Goal: Task Accomplishment & Management: Manage account settings

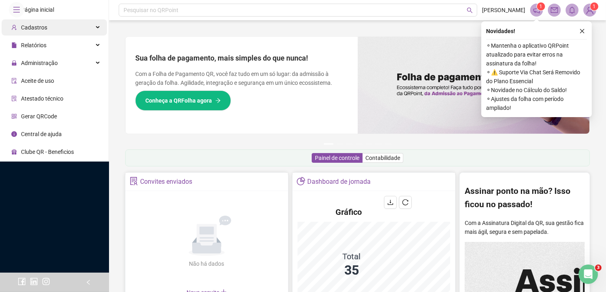
click at [35, 31] on span "Cadastros" at bounding box center [34, 27] width 26 height 6
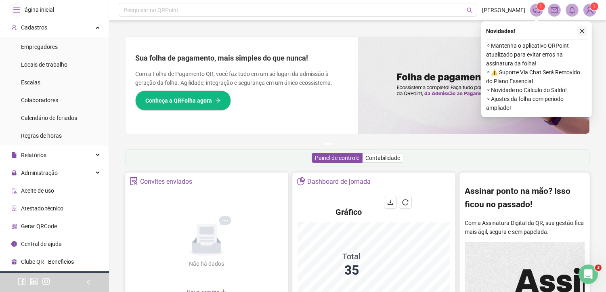
click at [581, 31] on icon "close" at bounding box center [582, 31] width 6 height 6
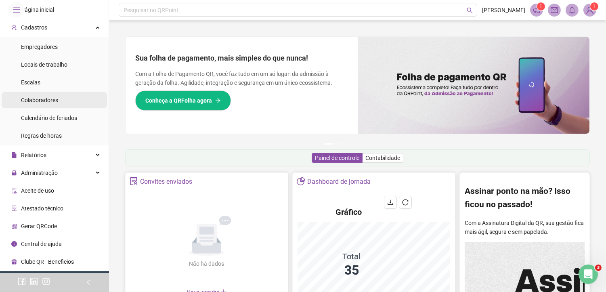
click at [47, 103] on span "Colaboradores" at bounding box center [39, 100] width 37 height 6
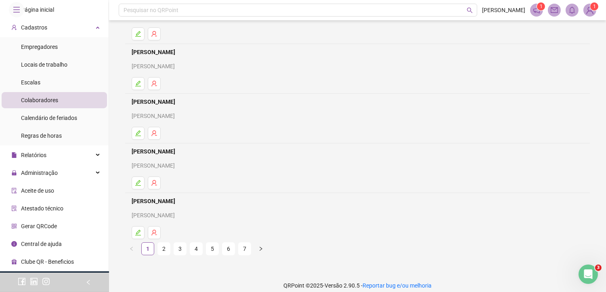
scroll to position [99, 0]
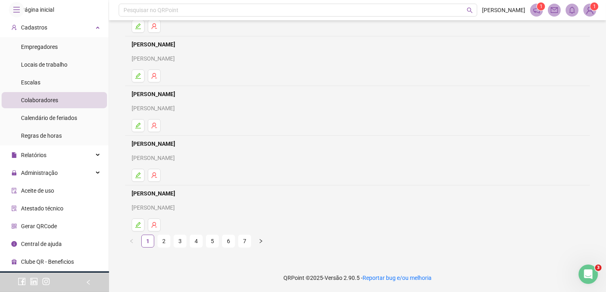
drag, startPoint x: 229, startPoint y: 243, endPoint x: 241, endPoint y: 227, distance: 20.4
click at [229, 243] on link "6" at bounding box center [228, 241] width 12 height 12
click at [178, 192] on link "[PERSON_NAME]" at bounding box center [155, 193] width 46 height 6
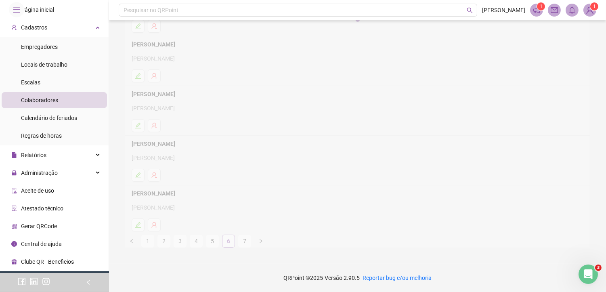
scroll to position [103, 0]
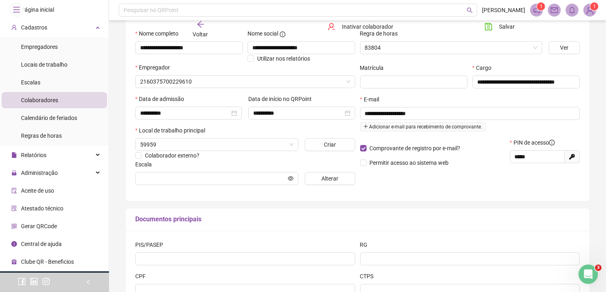
type input "**********"
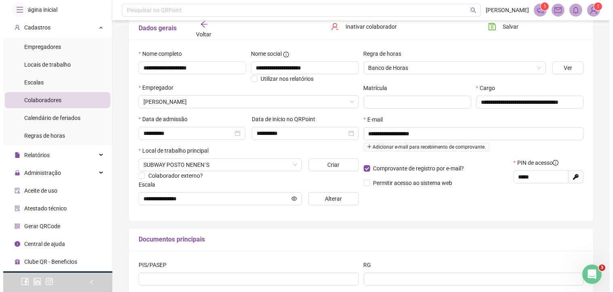
scroll to position [81, 0]
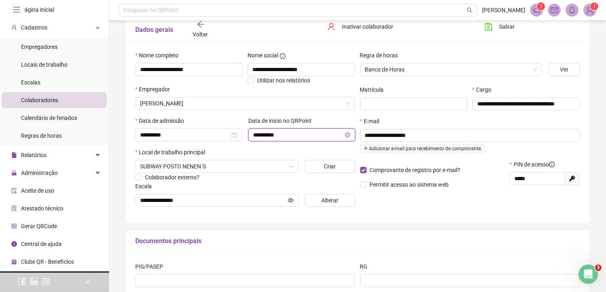
click at [323, 136] on input "**********" at bounding box center [298, 134] width 90 height 9
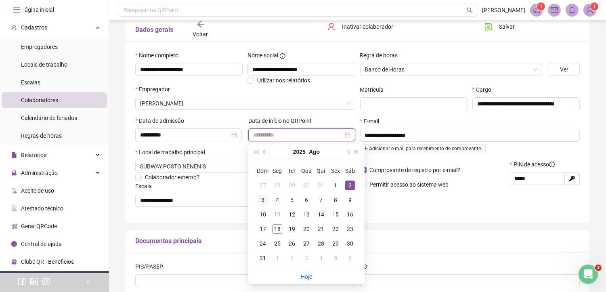
type input "**********"
click at [264, 201] on div "3" at bounding box center [263, 200] width 10 height 10
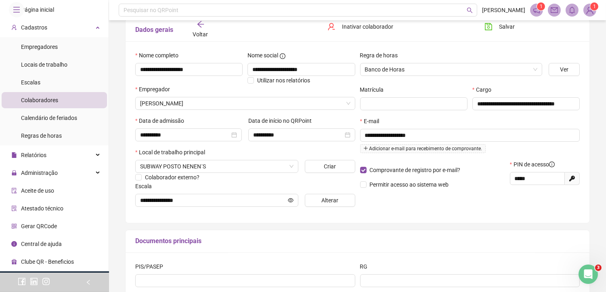
click at [280, 151] on div "Local de trabalho principal" at bounding box center [245, 154] width 220 height 12
click at [198, 133] on input "**********" at bounding box center [185, 134] width 90 height 9
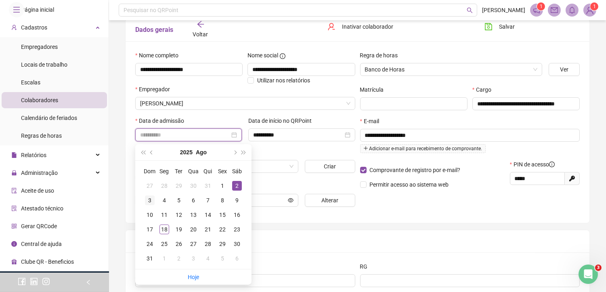
type input "**********"
click at [152, 199] on div "3" at bounding box center [150, 200] width 10 height 10
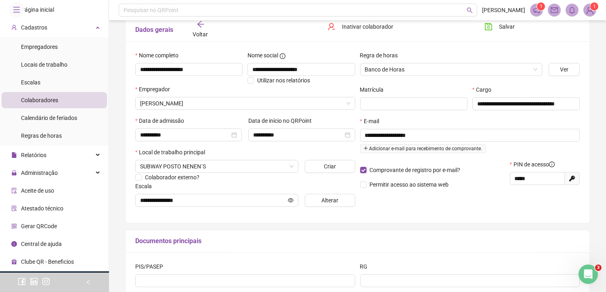
click at [266, 249] on div "Documentos principais" at bounding box center [358, 241] width 464 height 23
click at [336, 203] on span "Alterar" at bounding box center [329, 200] width 17 height 9
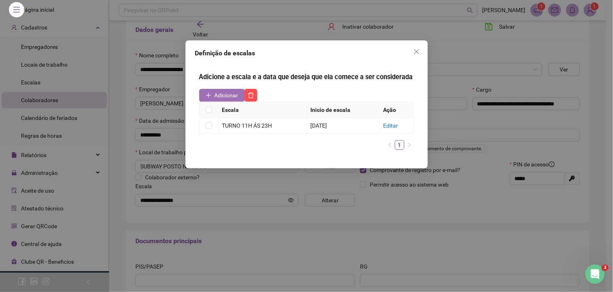
click at [219, 91] on span "Adicionar" at bounding box center [226, 95] width 24 height 9
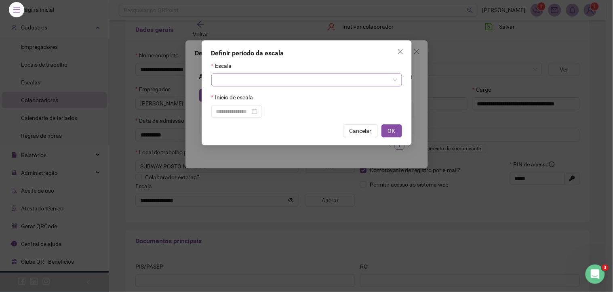
click at [226, 83] on input "search" at bounding box center [303, 80] width 174 height 12
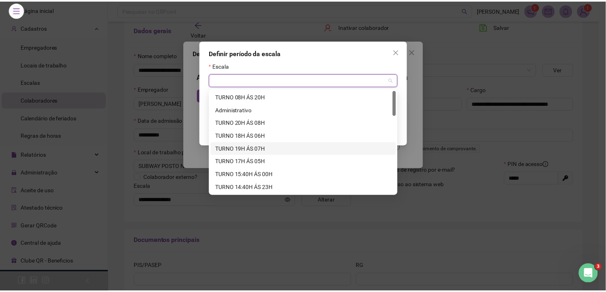
scroll to position [45, 0]
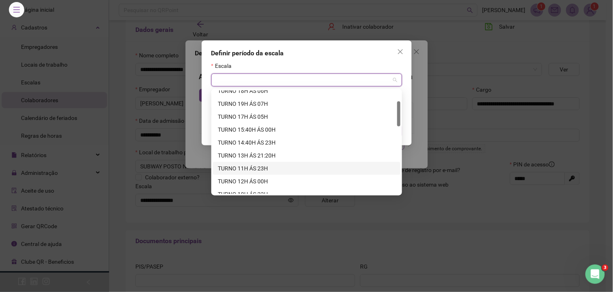
click at [256, 168] on div "TURNO 11H ÁS 23H" at bounding box center [307, 168] width 178 height 9
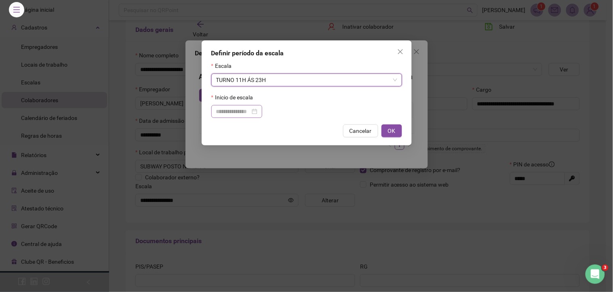
click at [257, 111] on div at bounding box center [236, 111] width 41 height 9
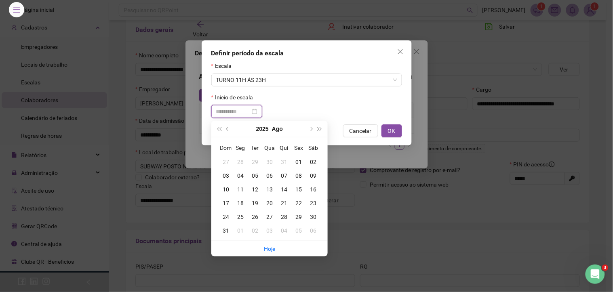
type input "**********"
click at [224, 173] on div "03" at bounding box center [225, 175] width 15 height 9
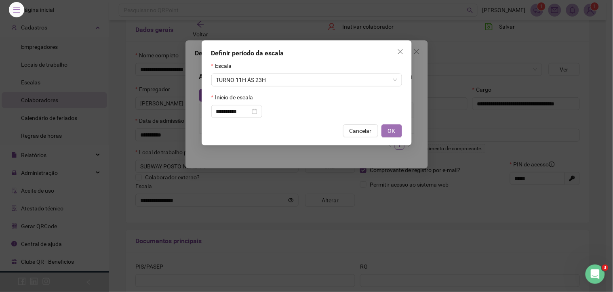
click at [394, 132] on span "OK" at bounding box center [392, 130] width 8 height 9
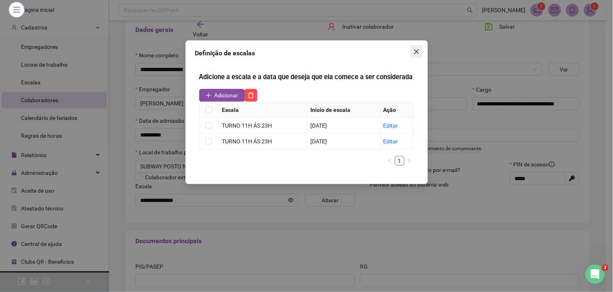
click at [413, 54] on icon "close" at bounding box center [416, 51] width 6 height 6
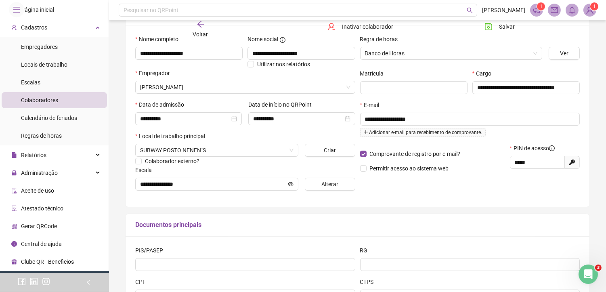
scroll to position [170, 0]
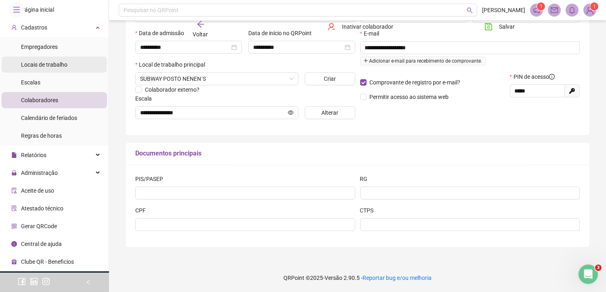
click at [67, 73] on li "Locais de trabalho" at bounding box center [54, 65] width 105 height 16
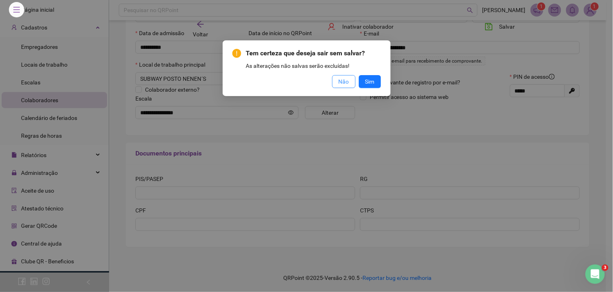
click at [346, 81] on span "Não" at bounding box center [343, 81] width 10 height 9
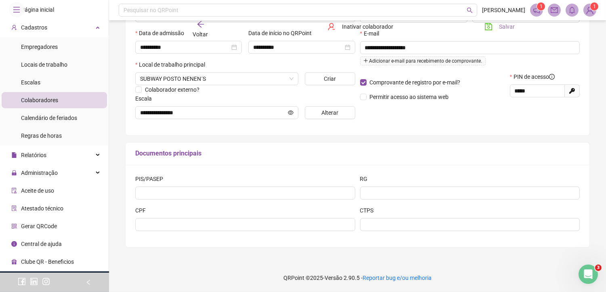
click at [494, 31] on button "Salvar" at bounding box center [499, 26] width 42 height 13
click at [95, 163] on div "Relatórios" at bounding box center [54, 155] width 105 height 16
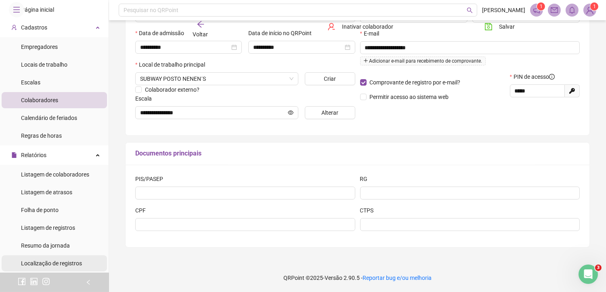
scroll to position [134, 0]
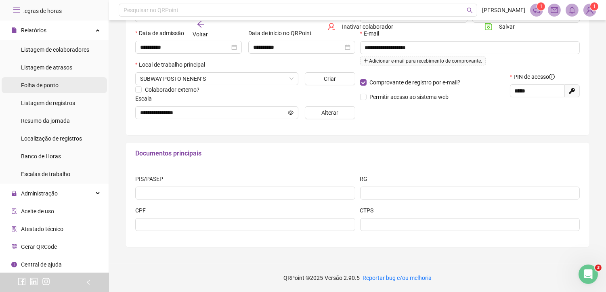
click at [47, 88] on span "Folha de ponto" at bounding box center [40, 85] width 38 height 6
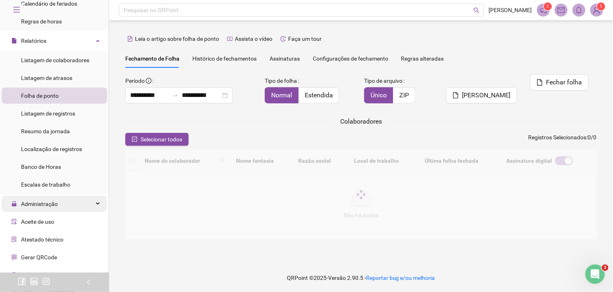
click at [97, 204] on icon at bounding box center [99, 204] width 4 height 0
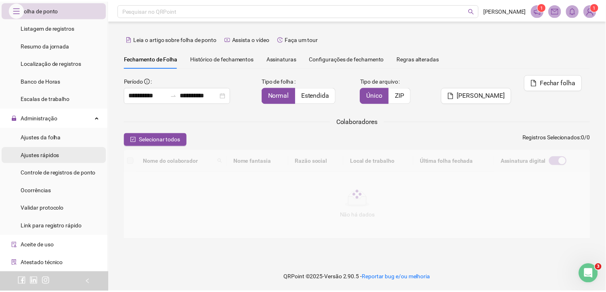
scroll to position [224, 0]
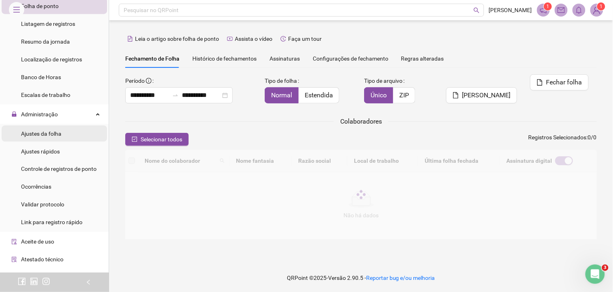
click at [46, 136] on span "Ajustes da folha" at bounding box center [41, 133] width 40 height 6
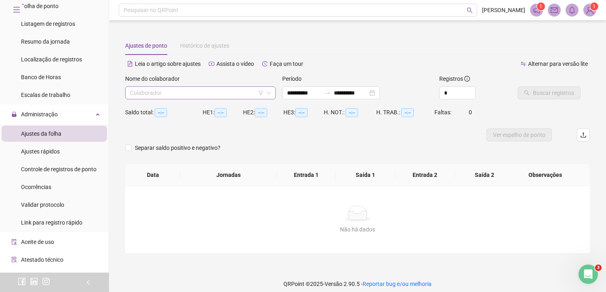
click at [190, 94] on input "search" at bounding box center [197, 93] width 134 height 12
type input "**********"
type input "*****"
click at [186, 108] on div "[PERSON_NAME]" at bounding box center [201, 109] width 138 height 9
click at [554, 92] on span "Buscar registros" at bounding box center [553, 92] width 41 height 9
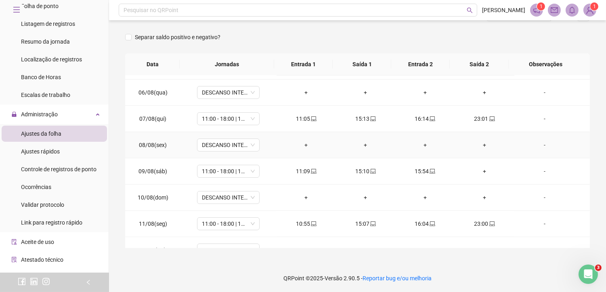
scroll to position [90, 0]
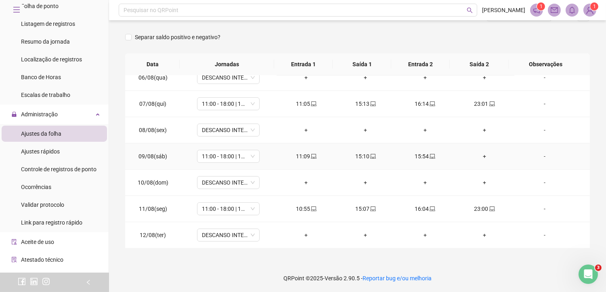
click at [480, 158] on div "+" at bounding box center [484, 156] width 46 height 9
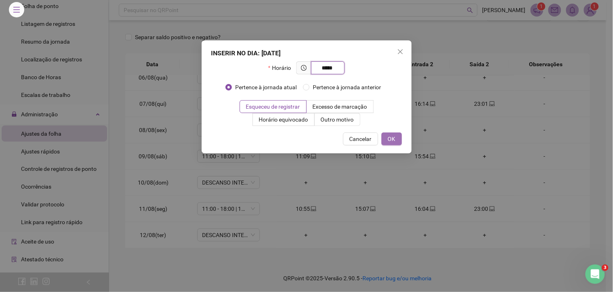
type input "*****"
click at [389, 140] on span "OK" at bounding box center [392, 138] width 8 height 9
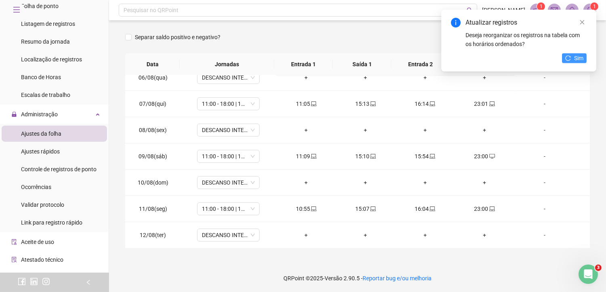
click at [574, 57] on span "Sim" at bounding box center [578, 58] width 9 height 9
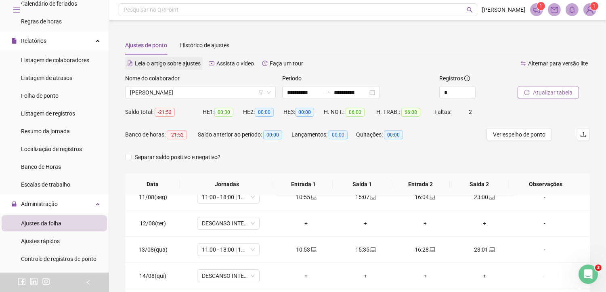
scroll to position [0, 0]
click at [198, 94] on span "[PERSON_NAME]" at bounding box center [200, 93] width 141 height 12
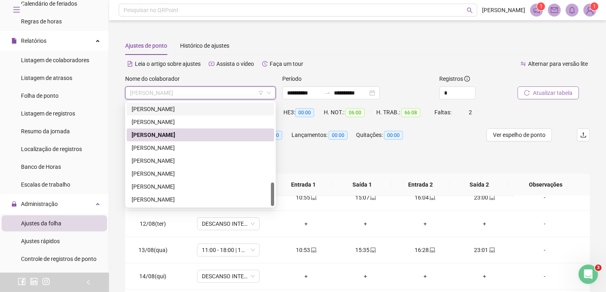
scroll to position [45, 0]
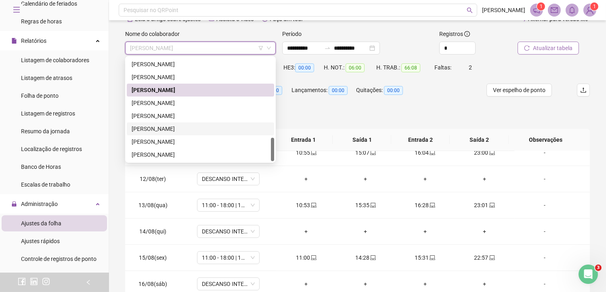
click at [160, 125] on div "[PERSON_NAME]" at bounding box center [201, 128] width 138 height 9
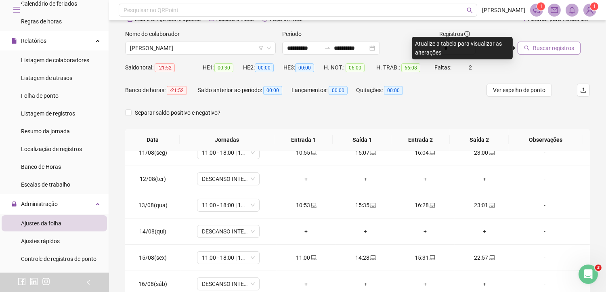
click at [550, 48] on span "Buscar registros" at bounding box center [553, 48] width 41 height 9
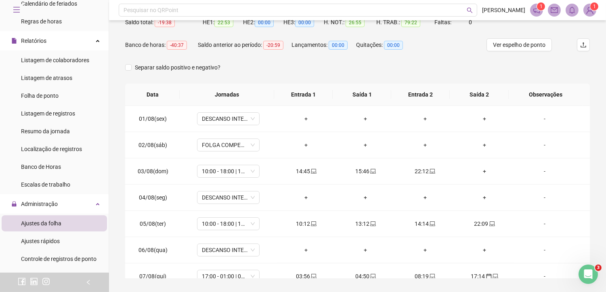
scroll to position [120, 0]
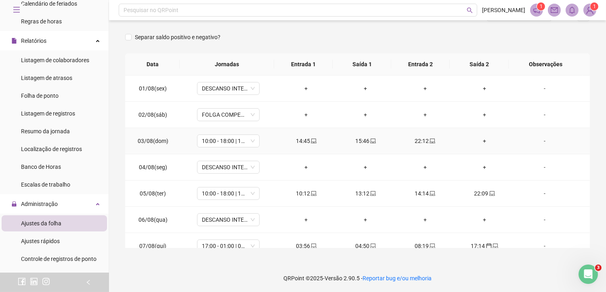
click at [484, 141] on div "+" at bounding box center [484, 140] width 46 height 9
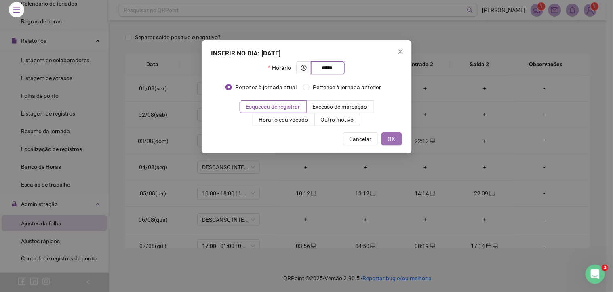
type input "*****"
click at [386, 144] on button "OK" at bounding box center [391, 138] width 21 height 13
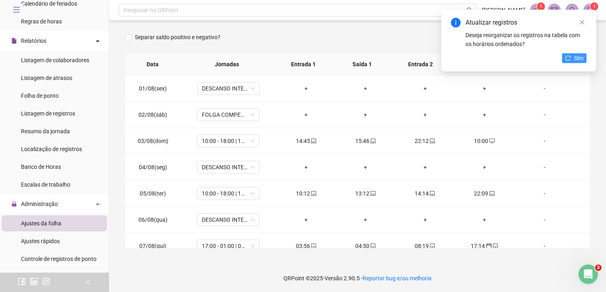
click at [569, 58] on icon "reload" at bounding box center [568, 58] width 6 height 6
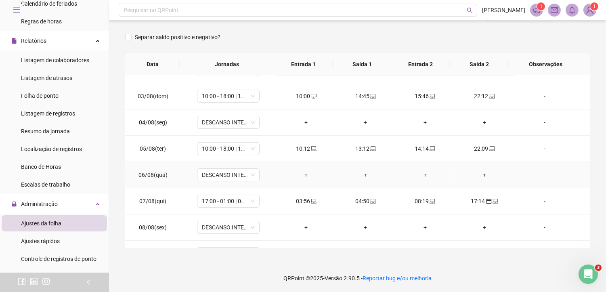
scroll to position [90, 0]
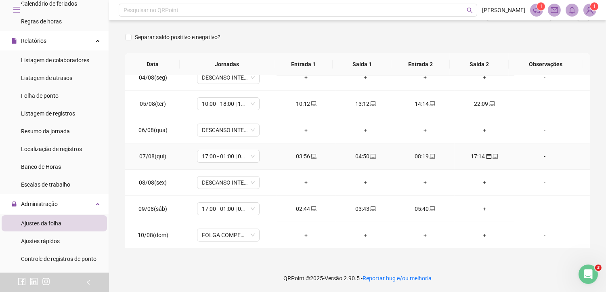
click at [478, 156] on div "17:14" at bounding box center [484, 156] width 46 height 9
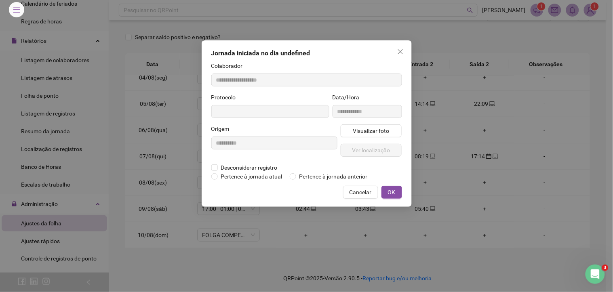
type input "**********"
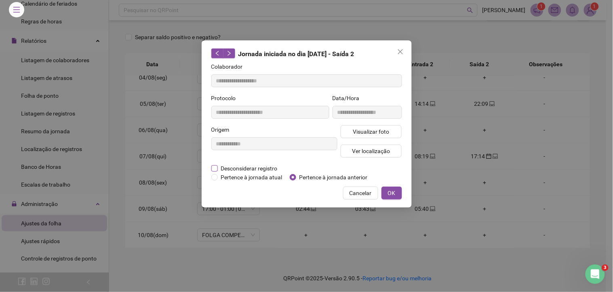
click at [252, 168] on span "Desconsiderar registro" at bounding box center [249, 168] width 63 height 9
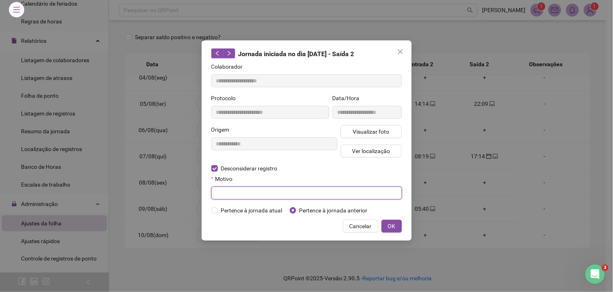
click at [236, 188] on input "text" at bounding box center [306, 193] width 191 height 13
type input "*"
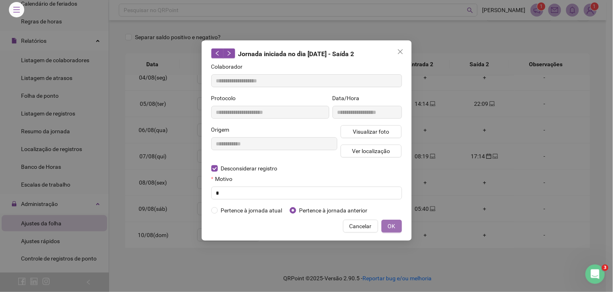
click at [390, 228] on span "OK" at bounding box center [392, 226] width 8 height 9
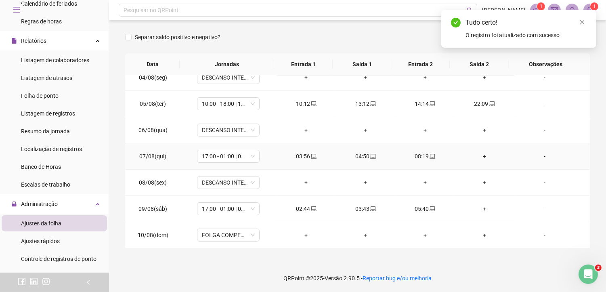
drag, startPoint x: 413, startPoint y: 155, endPoint x: 426, endPoint y: 155, distance: 12.9
click at [412, 155] on div "08:19" at bounding box center [425, 156] width 46 height 9
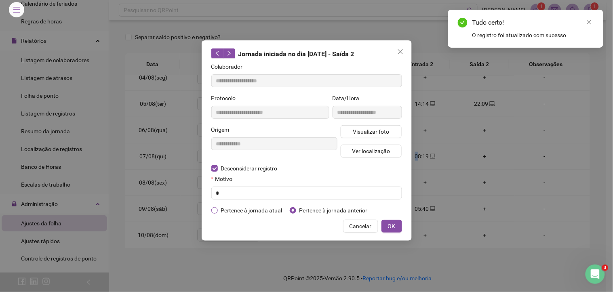
type input "**********"
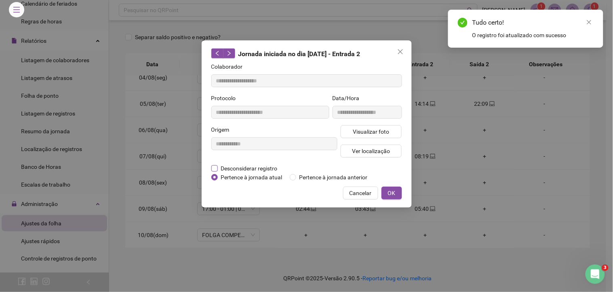
click at [231, 168] on span "Desconsiderar registro" at bounding box center [249, 168] width 63 height 9
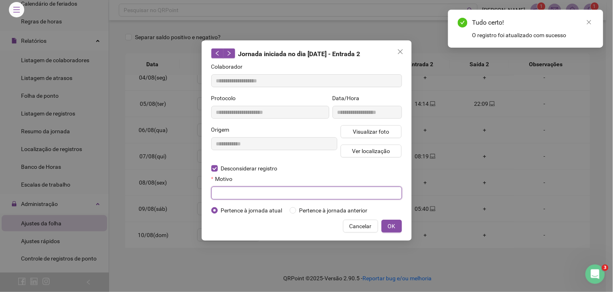
click at [234, 194] on input "text" at bounding box center [306, 193] width 191 height 13
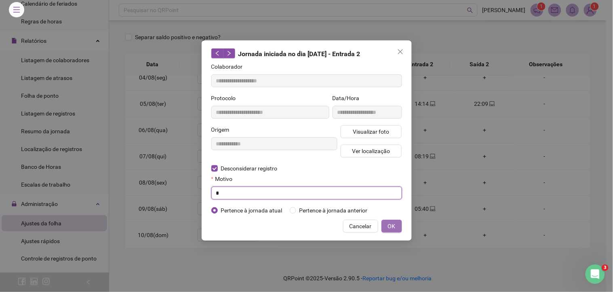
type input "*"
click at [400, 220] on button "OK" at bounding box center [391, 226] width 21 height 13
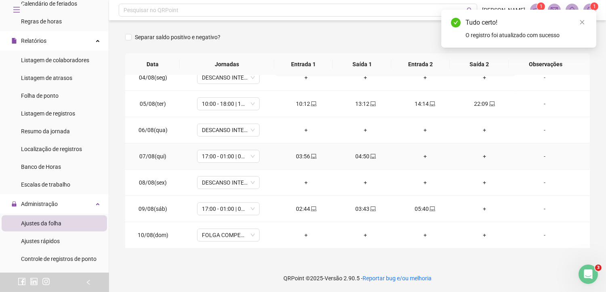
click at [361, 159] on div "04:50" at bounding box center [365, 156] width 46 height 9
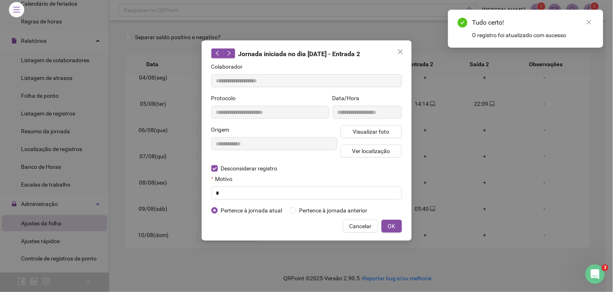
type input "**********"
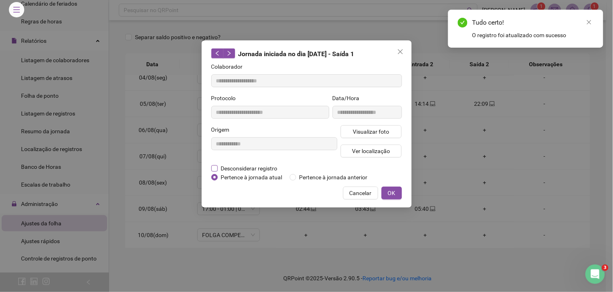
click at [232, 167] on span "Desconsiderar registro" at bounding box center [249, 168] width 63 height 9
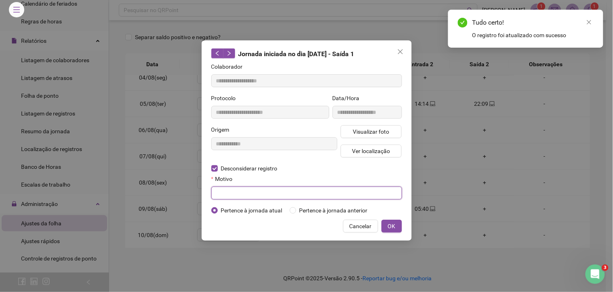
click at [219, 198] on input "text" at bounding box center [306, 193] width 191 height 13
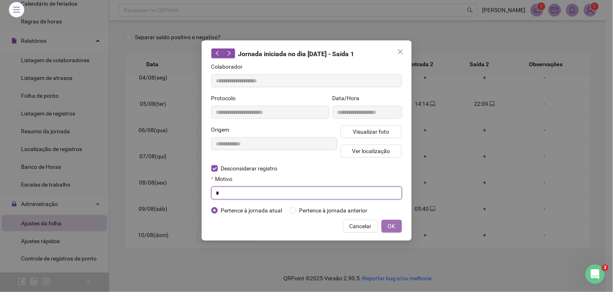
type input "*"
click at [394, 224] on span "OK" at bounding box center [392, 226] width 8 height 9
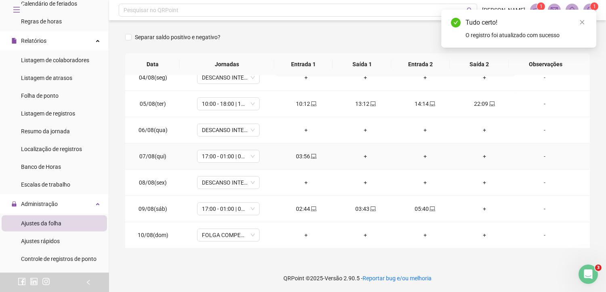
click at [298, 159] on div "03:56" at bounding box center [306, 156] width 46 height 9
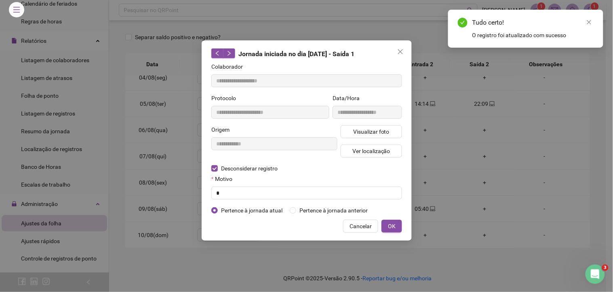
type input "**********"
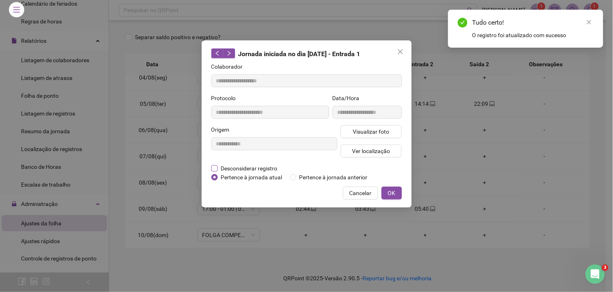
click at [248, 168] on span "Desconsiderar registro" at bounding box center [249, 168] width 63 height 9
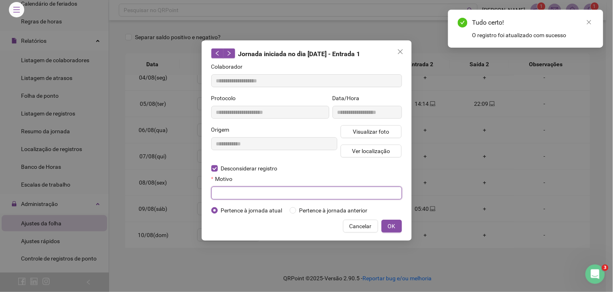
click at [240, 191] on input "text" at bounding box center [306, 193] width 191 height 13
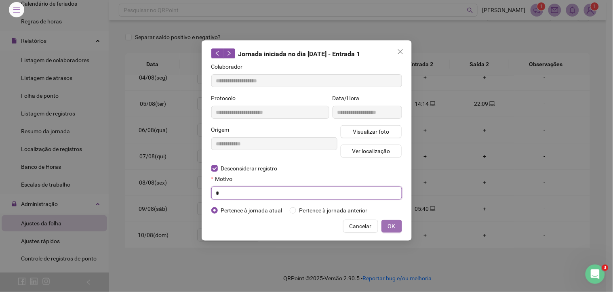
type input "*"
click at [389, 224] on span "OK" at bounding box center [392, 226] width 8 height 9
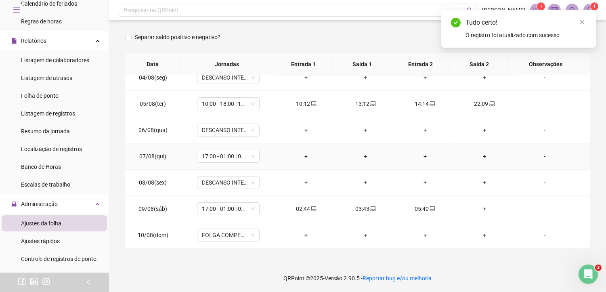
click at [301, 153] on div "+" at bounding box center [306, 156] width 46 height 9
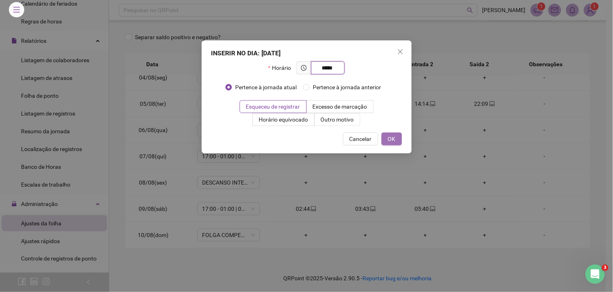
type input "*****"
click at [390, 139] on span "OK" at bounding box center [392, 138] width 8 height 9
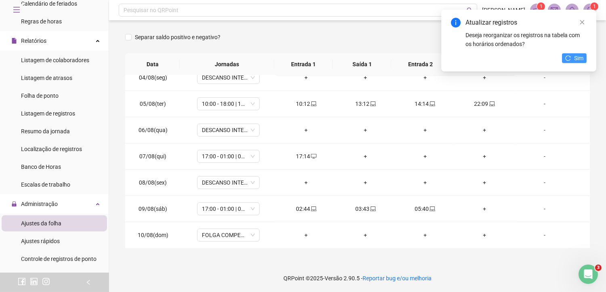
click at [578, 55] on span "Sim" at bounding box center [578, 58] width 9 height 9
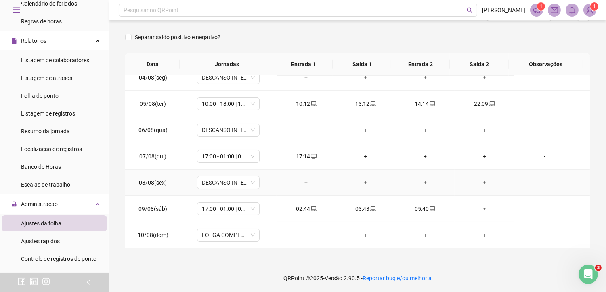
click at [362, 185] on div "+" at bounding box center [365, 182] width 46 height 9
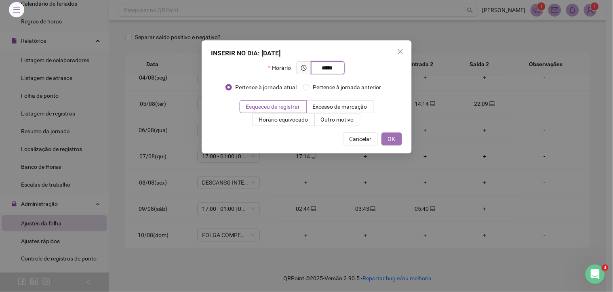
type input "*****"
click at [390, 136] on span "OK" at bounding box center [392, 138] width 8 height 9
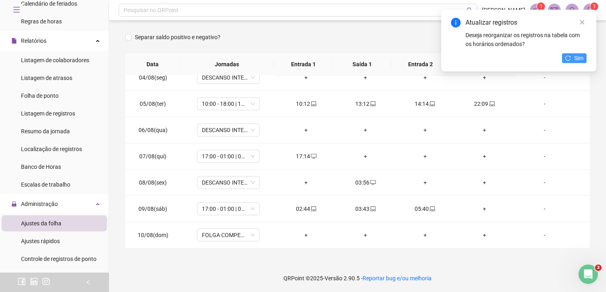
click at [562, 57] on button "Sim" at bounding box center [574, 58] width 25 height 10
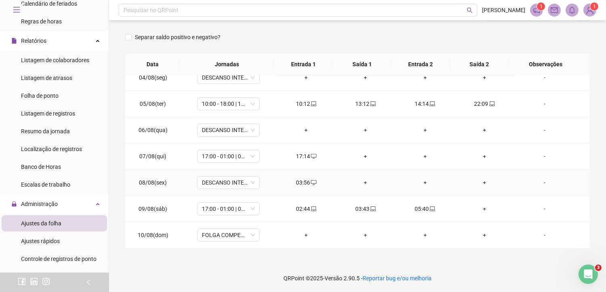
click at [295, 184] on div "03:56" at bounding box center [306, 182] width 46 height 9
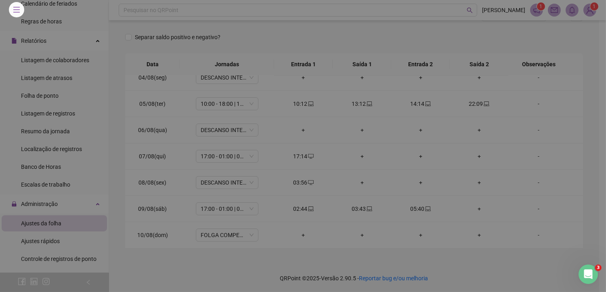
type input "**********"
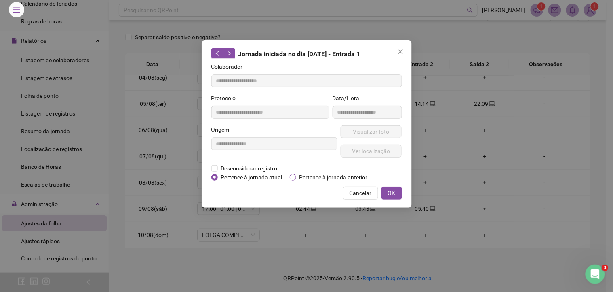
click at [305, 176] on span "Pertence à jornada anterior" at bounding box center [333, 177] width 75 height 9
click at [390, 191] on span "OK" at bounding box center [392, 193] width 8 height 9
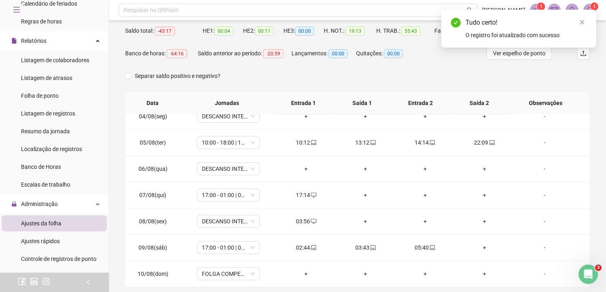
scroll to position [76, 0]
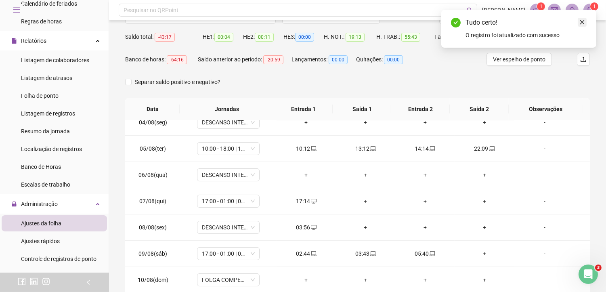
click at [584, 25] on icon "close" at bounding box center [582, 22] width 6 height 6
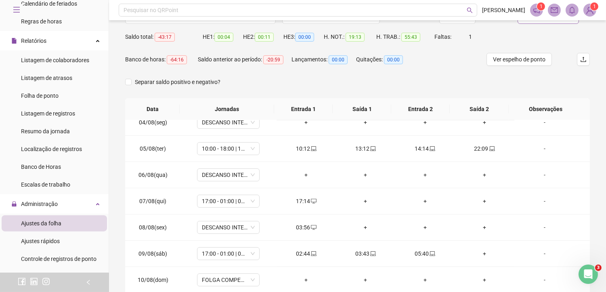
click at [558, 23] on button "Atualizar tabela" at bounding box center [548, 17] width 61 height 13
click at [418, 227] on div "+" at bounding box center [425, 227] width 46 height 9
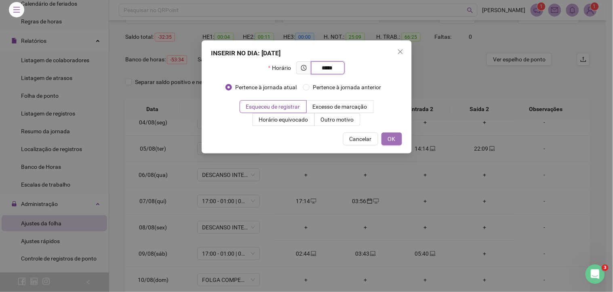
type input "*****"
click at [389, 136] on span "OK" at bounding box center [392, 138] width 8 height 9
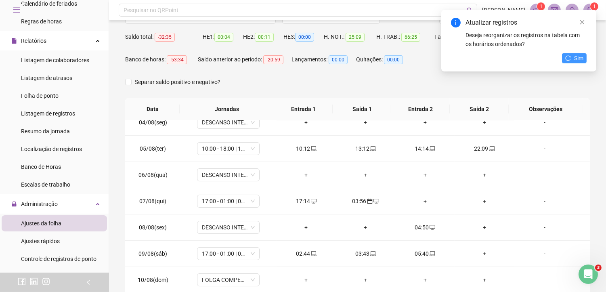
click at [581, 59] on span "Sim" at bounding box center [578, 58] width 9 height 9
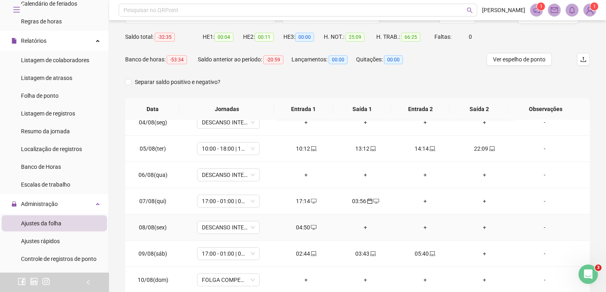
click at [304, 227] on div "04:50" at bounding box center [306, 227] width 46 height 9
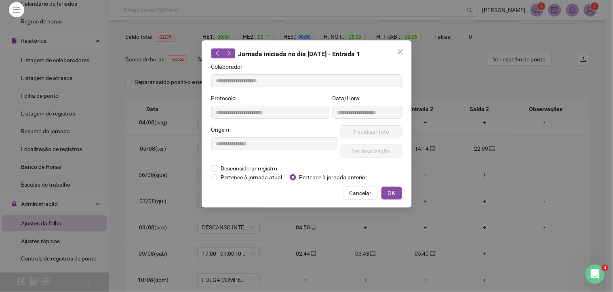
type input "**********"
click at [318, 176] on span "Pertence à jornada anterior" at bounding box center [333, 177] width 75 height 9
click at [394, 196] on span "OK" at bounding box center [392, 193] width 8 height 9
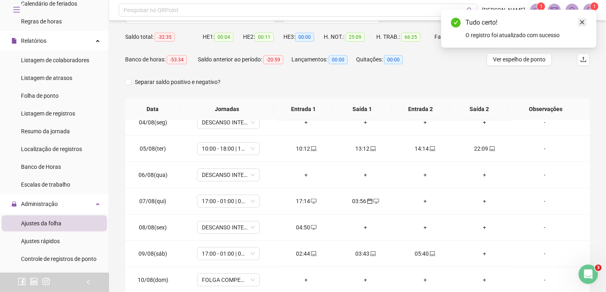
click at [582, 19] on icon "close" at bounding box center [582, 22] width 6 height 6
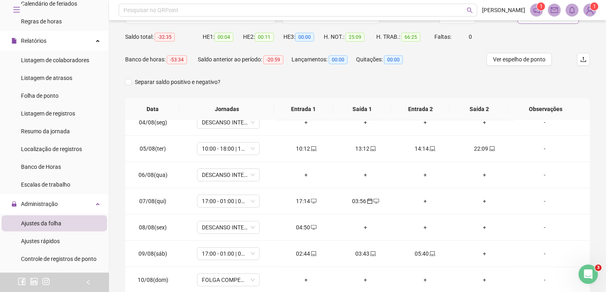
click at [556, 21] on button "Atualizar tabela" at bounding box center [548, 17] width 61 height 13
click at [480, 227] on div "+" at bounding box center [484, 227] width 46 height 9
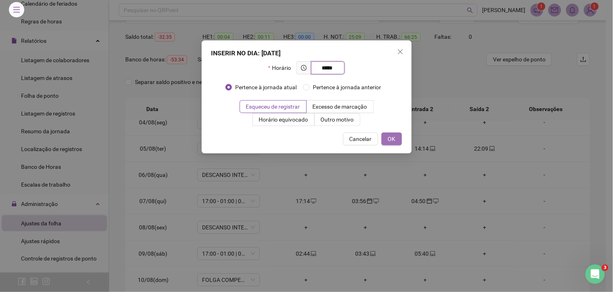
type input "*****"
click at [386, 135] on button "OK" at bounding box center [391, 138] width 21 height 13
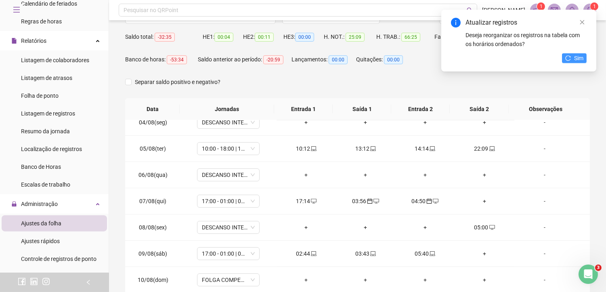
click at [577, 59] on span "Sim" at bounding box center [578, 58] width 9 height 9
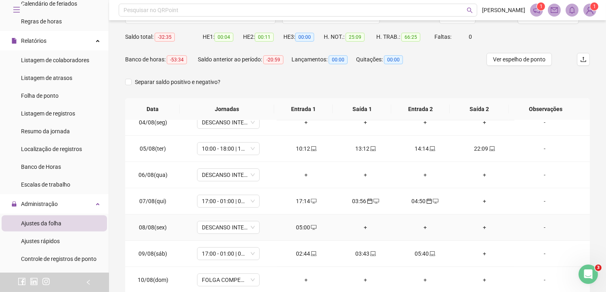
click at [304, 229] on div "05:00" at bounding box center [306, 227] width 46 height 9
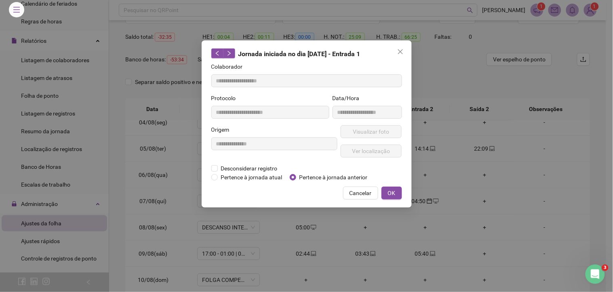
type input "**********"
click at [390, 192] on span "OK" at bounding box center [392, 193] width 8 height 9
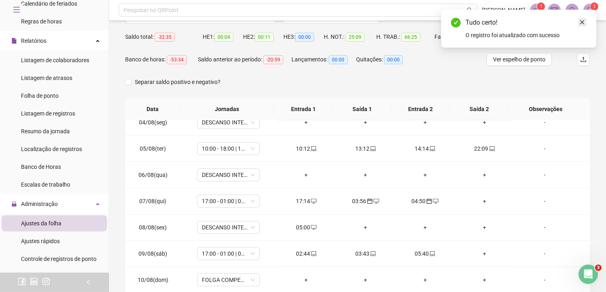
click at [583, 21] on icon "close" at bounding box center [582, 22] width 4 height 4
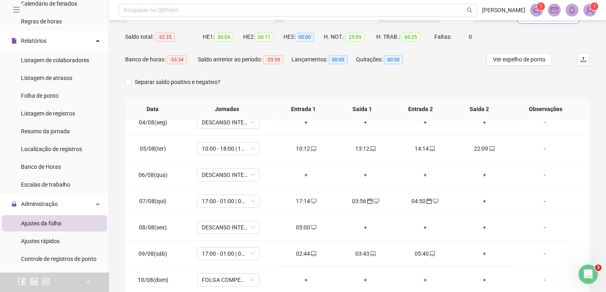
click at [548, 21] on span "Atualizar tabela" at bounding box center [553, 17] width 40 height 9
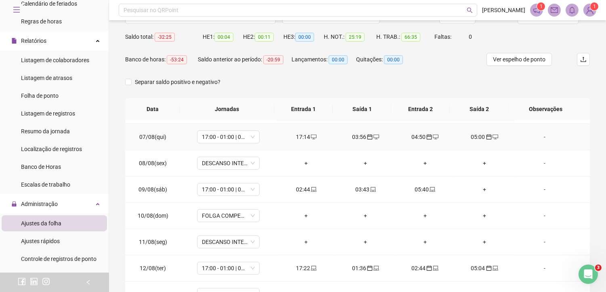
scroll to position [179, 0]
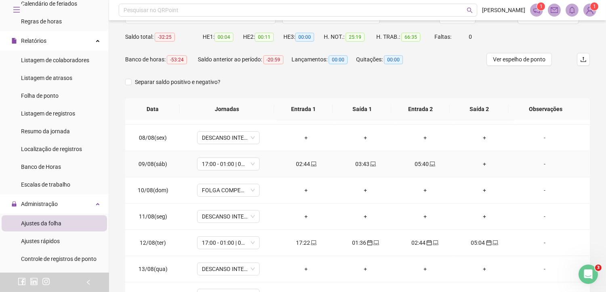
click at [306, 159] on td "02:44" at bounding box center [306, 164] width 59 height 26
click at [311, 161] on icon "laptop" at bounding box center [314, 164] width 6 height 6
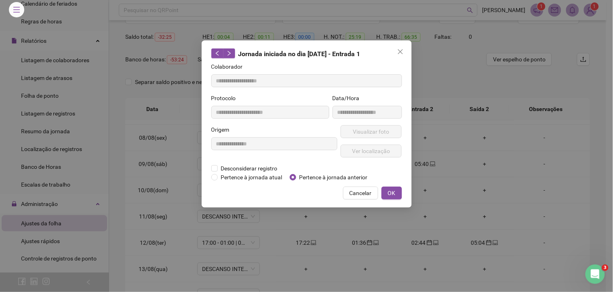
type input "**********"
click at [239, 166] on span "Desconsiderar registro" at bounding box center [249, 168] width 63 height 9
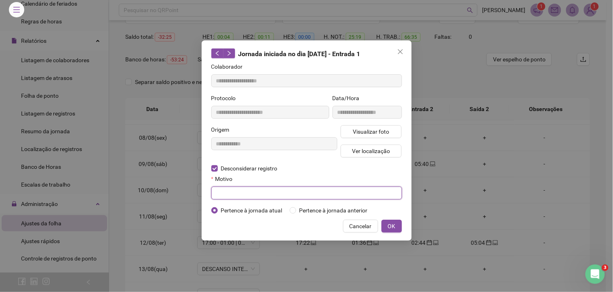
click at [239, 196] on input "text" at bounding box center [306, 193] width 191 height 13
type input "*"
drag, startPoint x: 394, startPoint y: 227, endPoint x: 396, endPoint y: 212, distance: 14.6
click at [394, 227] on span "OK" at bounding box center [392, 226] width 8 height 9
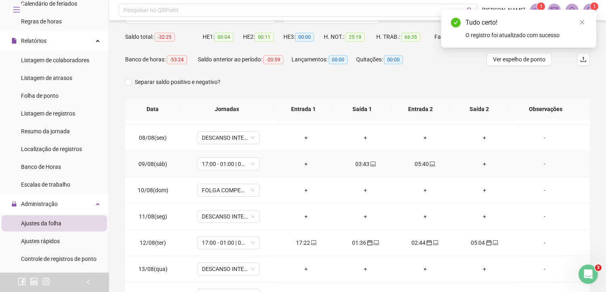
click at [364, 164] on div "03:43" at bounding box center [365, 163] width 46 height 9
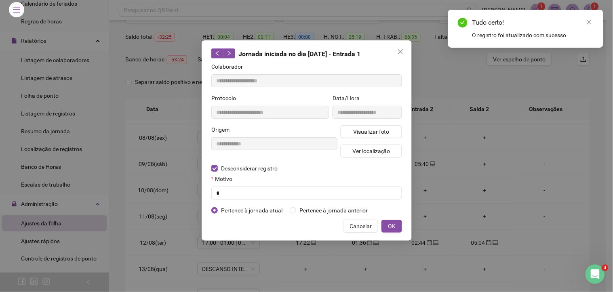
type input "**********"
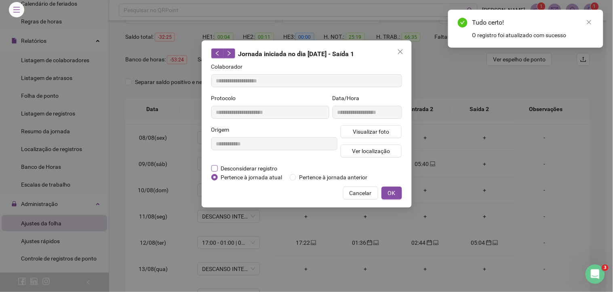
click at [244, 167] on span "Desconsiderar registro" at bounding box center [249, 168] width 63 height 9
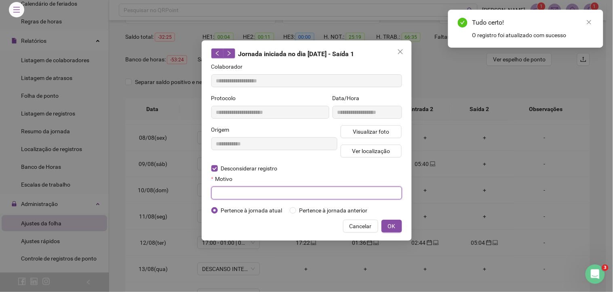
drag, startPoint x: 229, startPoint y: 197, endPoint x: 235, endPoint y: 192, distance: 7.8
click at [229, 196] on input "text" at bounding box center [306, 193] width 191 height 13
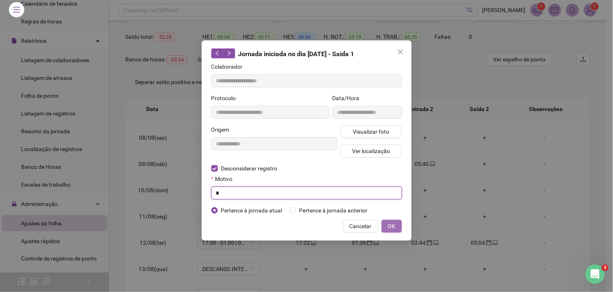
type input "*"
click at [397, 226] on button "OK" at bounding box center [391, 226] width 21 height 13
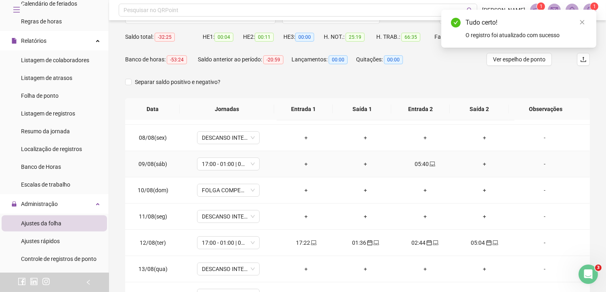
click at [422, 159] on td "05:40" at bounding box center [424, 164] width 59 height 26
click at [422, 163] on div "05:40" at bounding box center [425, 163] width 46 height 9
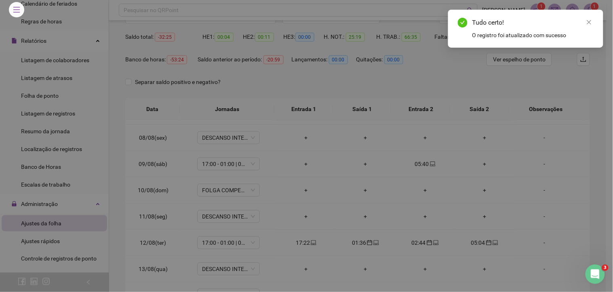
type input "**********"
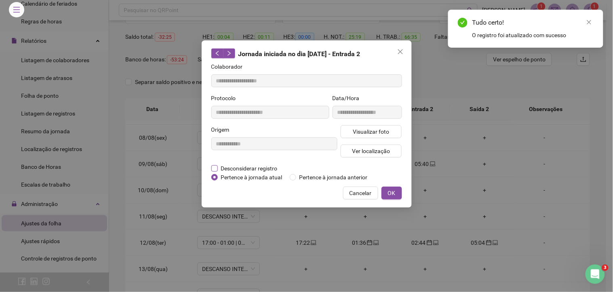
click at [253, 166] on span "Desconsiderar registro" at bounding box center [249, 168] width 63 height 9
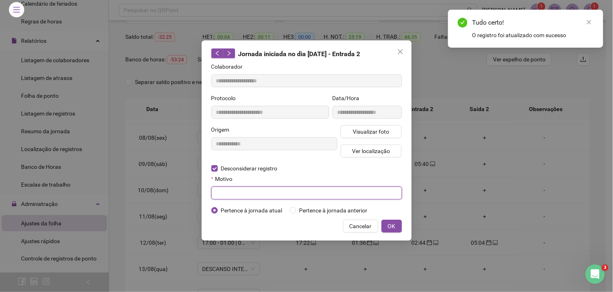
click at [232, 188] on input "text" at bounding box center [306, 193] width 191 height 13
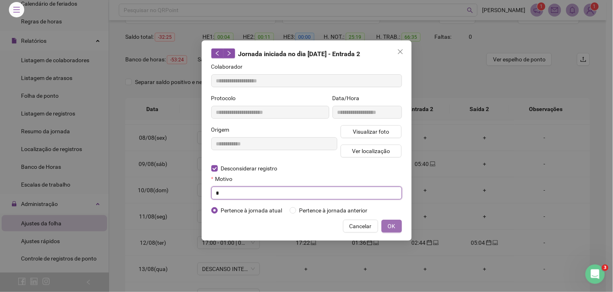
type input "*"
click at [397, 229] on button "OK" at bounding box center [391, 226] width 21 height 13
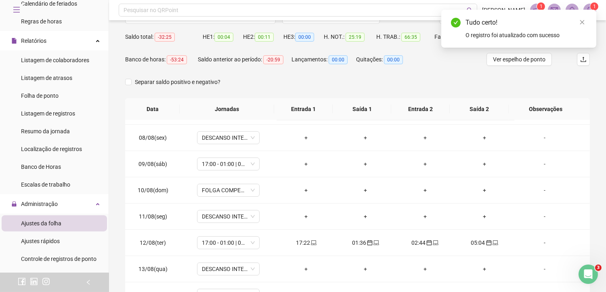
drag, startPoint x: 581, startPoint y: 22, endPoint x: 478, endPoint y: 37, distance: 104.0
click at [580, 22] on icon "close" at bounding box center [582, 22] width 6 height 6
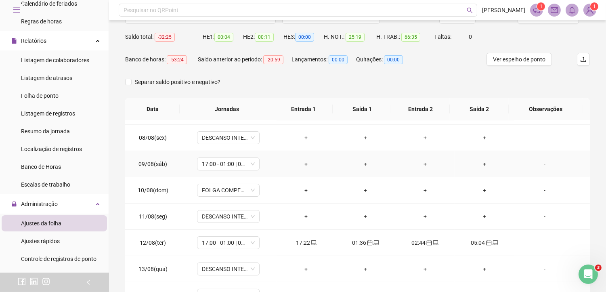
click at [302, 163] on div "+" at bounding box center [306, 163] width 46 height 9
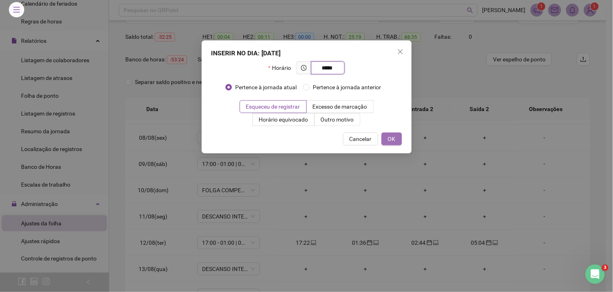
type input "*****"
click at [390, 141] on span "OK" at bounding box center [392, 138] width 8 height 9
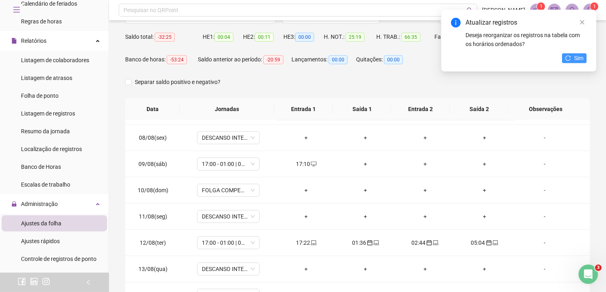
click at [579, 54] on span "Sim" at bounding box center [578, 58] width 9 height 9
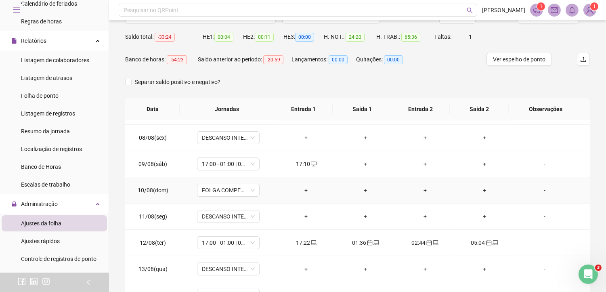
click at [355, 191] on div "+" at bounding box center [365, 190] width 46 height 9
click at [361, 188] on div "+" at bounding box center [365, 190] width 46 height 9
click at [224, 192] on span "FOLGA COMPENSATÓRIA" at bounding box center [228, 190] width 53 height 12
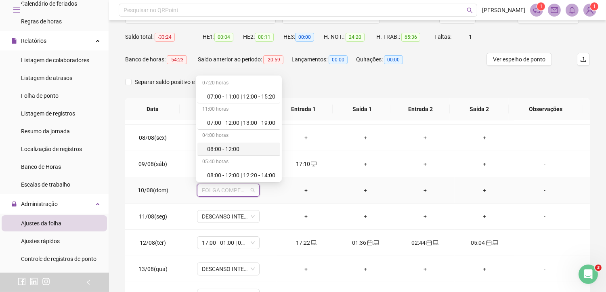
click at [223, 149] on div "08:00 - 12:00" at bounding box center [241, 149] width 68 height 9
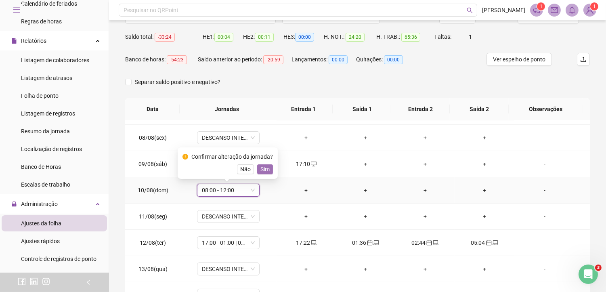
click at [264, 168] on span "Sim" at bounding box center [264, 169] width 9 height 9
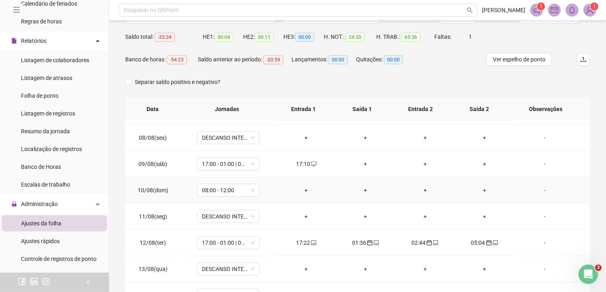
click at [358, 187] on div "+" at bounding box center [365, 190] width 46 height 9
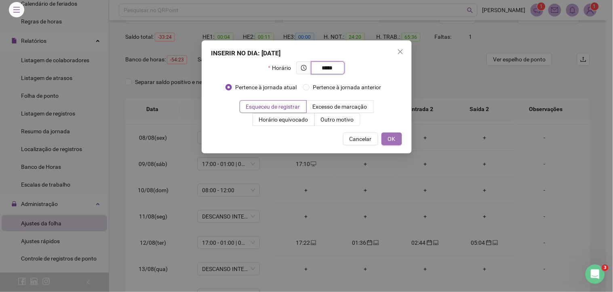
type input "*****"
click at [391, 142] on span "OK" at bounding box center [392, 138] width 8 height 9
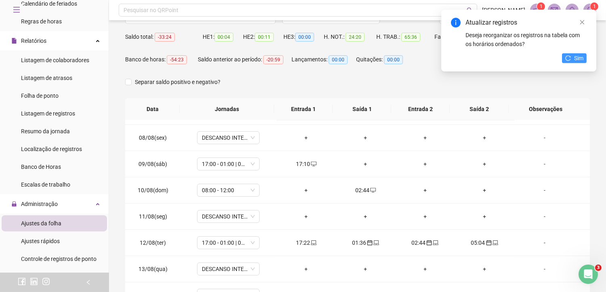
click at [574, 56] on span "Sim" at bounding box center [578, 58] width 9 height 9
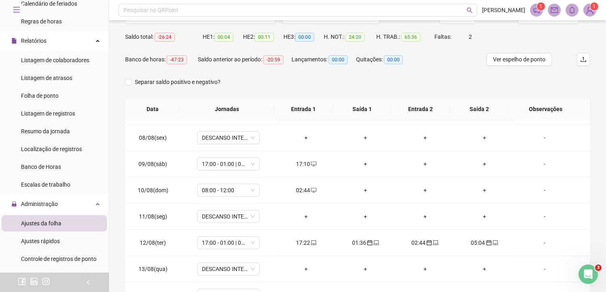
click at [301, 189] on div "02:44" at bounding box center [306, 190] width 46 height 9
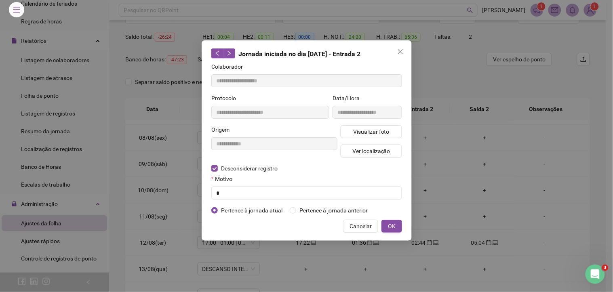
type input "**********"
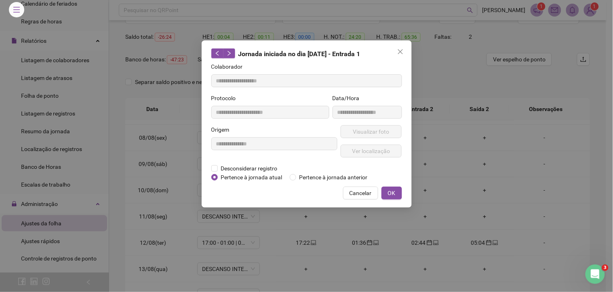
drag, startPoint x: 309, startPoint y: 178, endPoint x: 386, endPoint y: 180, distance: 77.2
click at [309, 178] on span "Pertence à jornada anterior" at bounding box center [333, 177] width 75 height 9
click at [389, 192] on span "OK" at bounding box center [392, 193] width 8 height 9
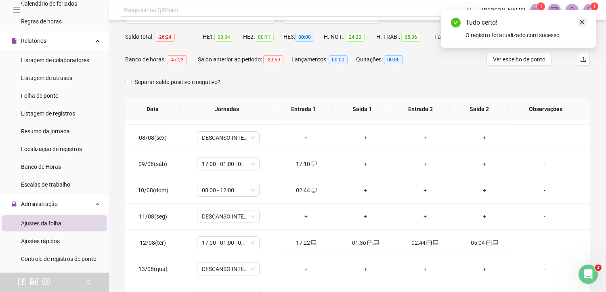
click at [583, 22] on icon "close" at bounding box center [582, 22] width 4 height 4
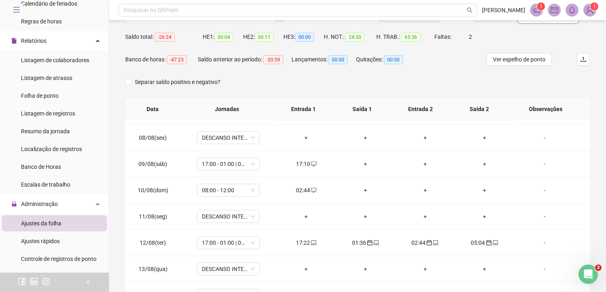
click at [544, 21] on span "Atualizar tabela" at bounding box center [553, 17] width 40 height 9
click at [424, 190] on div "+" at bounding box center [425, 190] width 46 height 9
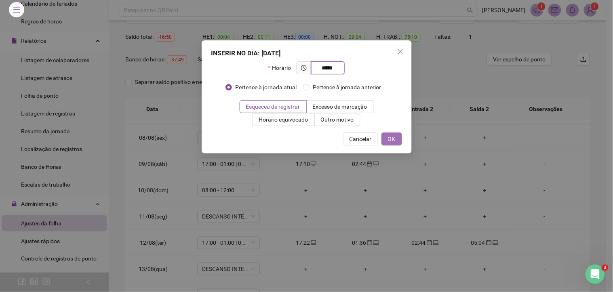
type input "*****"
click at [390, 141] on span "OK" at bounding box center [392, 138] width 8 height 9
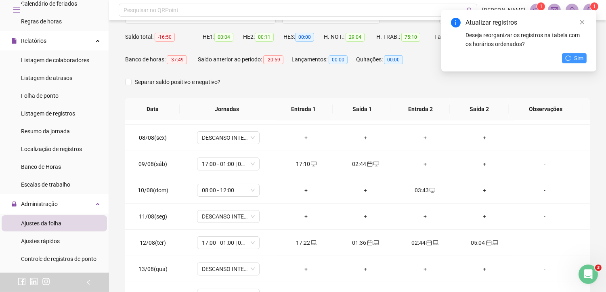
click at [575, 59] on span "Sim" at bounding box center [578, 58] width 9 height 9
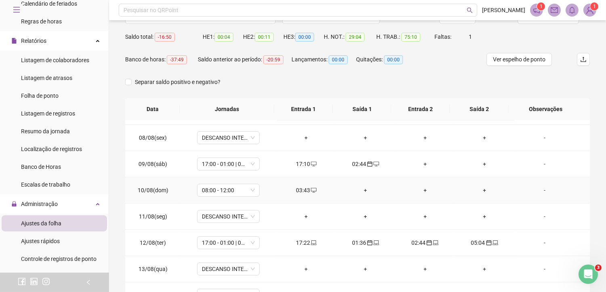
click at [296, 192] on div "03:43" at bounding box center [306, 190] width 46 height 9
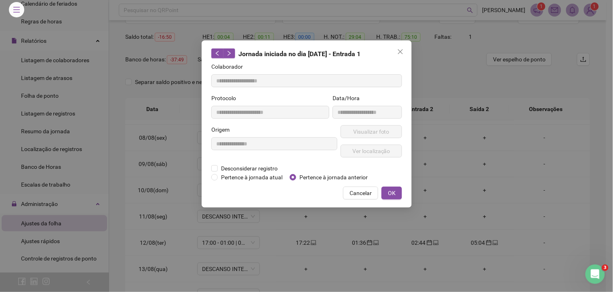
type input "**********"
click at [300, 175] on span "Pertence à jornada anterior" at bounding box center [333, 177] width 75 height 9
click at [386, 191] on button "OK" at bounding box center [391, 193] width 21 height 13
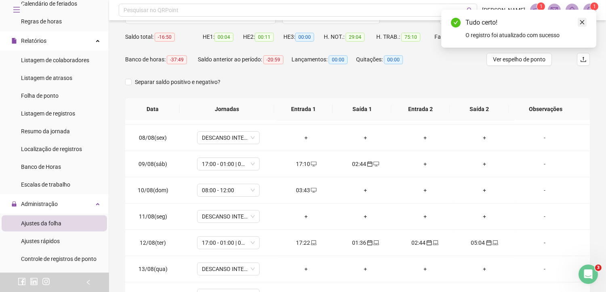
click at [581, 21] on icon "close" at bounding box center [582, 22] width 6 height 6
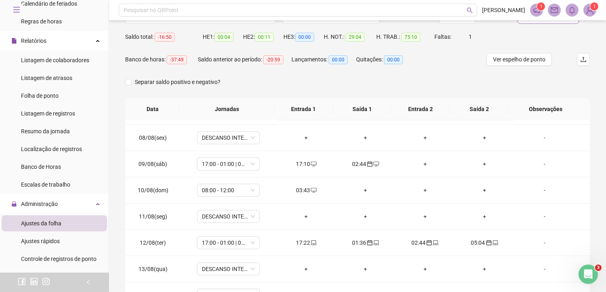
click at [539, 21] on button "Atualizar tabela" at bounding box center [548, 17] width 61 height 13
click at [475, 191] on div "+" at bounding box center [484, 190] width 46 height 9
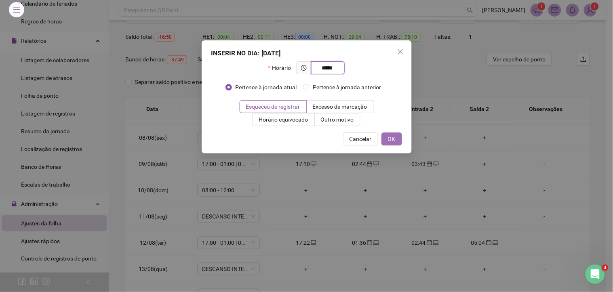
type input "*****"
click at [392, 138] on span "OK" at bounding box center [392, 138] width 8 height 9
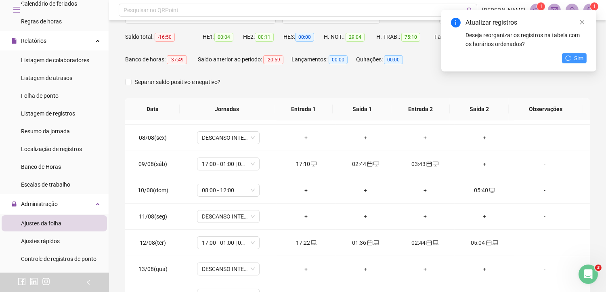
click at [569, 53] on button "Sim" at bounding box center [574, 58] width 25 height 10
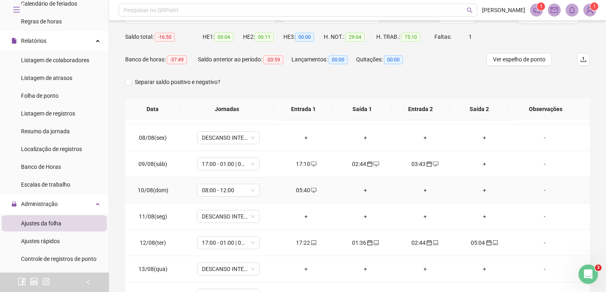
click at [304, 191] on div "05:40" at bounding box center [306, 190] width 46 height 9
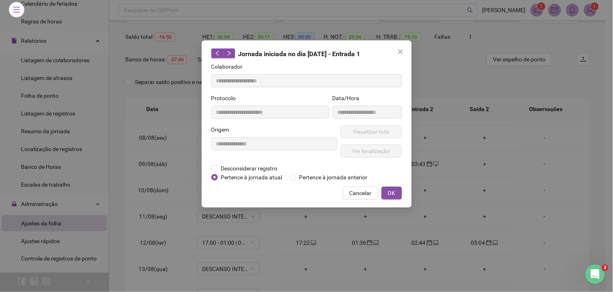
type input "**********"
click at [301, 177] on span "Pertence à jornada anterior" at bounding box center [333, 177] width 75 height 9
click at [394, 191] on span "OK" at bounding box center [392, 193] width 8 height 9
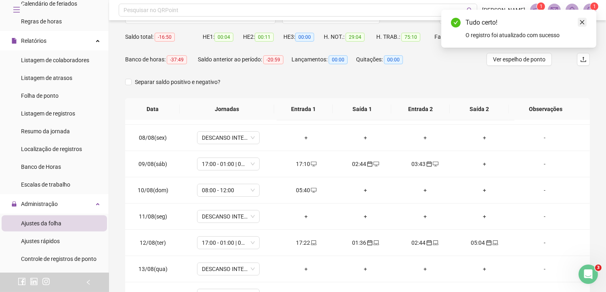
click at [584, 22] on icon "close" at bounding box center [582, 22] width 6 height 6
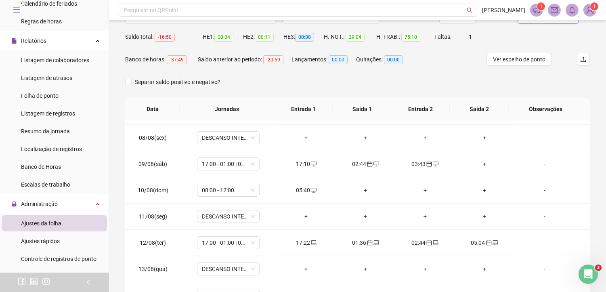
click at [554, 23] on button "Atualizar tabela" at bounding box center [548, 17] width 61 height 13
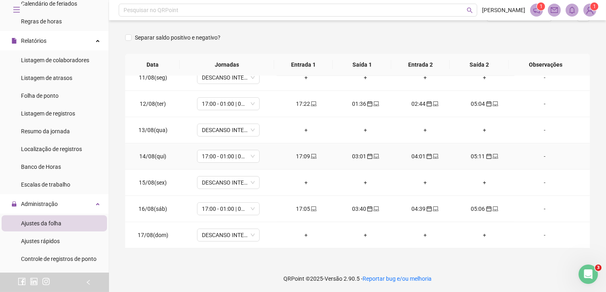
scroll to position [120, 0]
